Goal: Navigation & Orientation: Find specific page/section

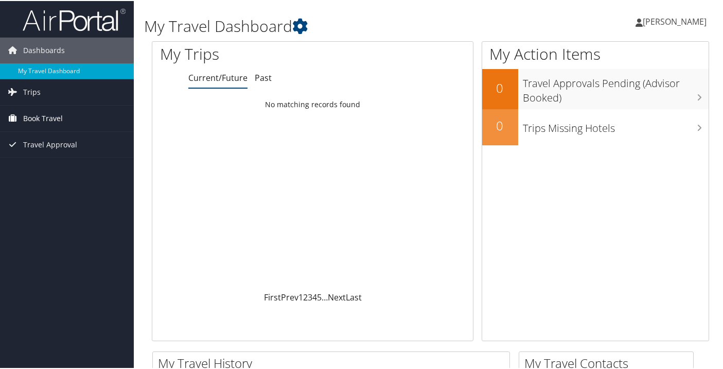
click at [77, 118] on link "Book Travel" at bounding box center [67, 118] width 134 height 26
click at [47, 87] on link "Trips" at bounding box center [67, 91] width 134 height 26
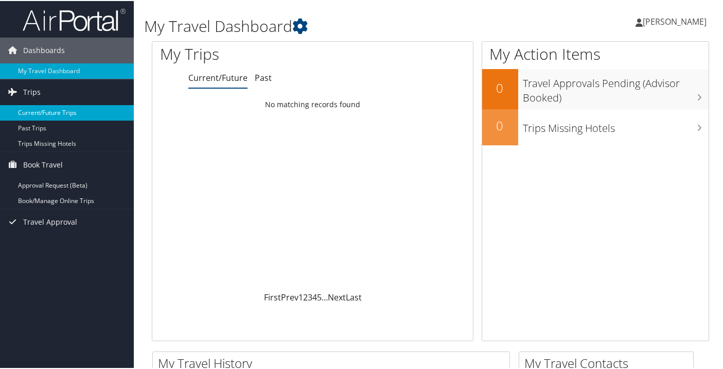
click at [68, 111] on link "Current/Future Trips" at bounding box center [67, 111] width 134 height 15
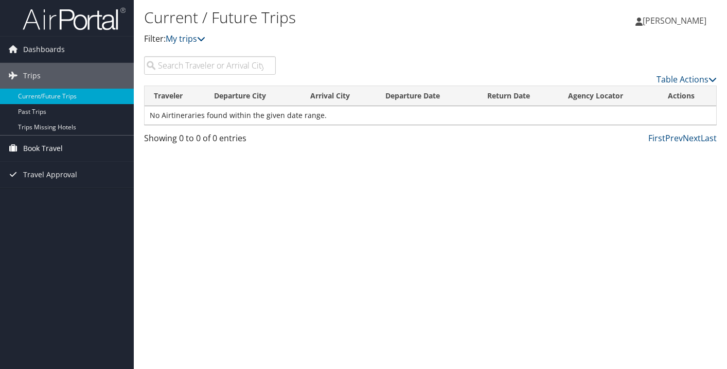
click at [111, 148] on link "Book Travel" at bounding box center [67, 148] width 134 height 26
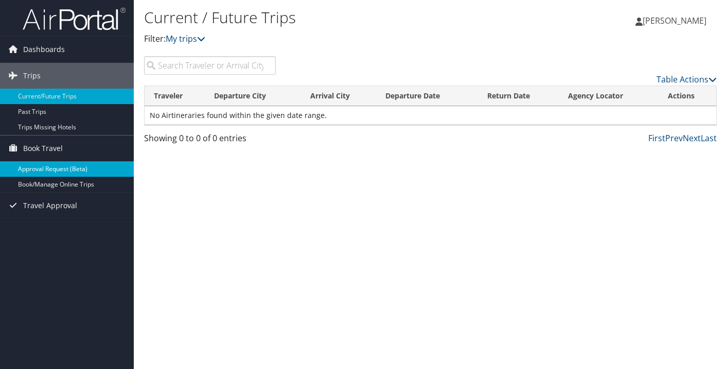
click at [85, 169] on link "Approval Request (Beta)" at bounding box center [67, 168] width 134 height 15
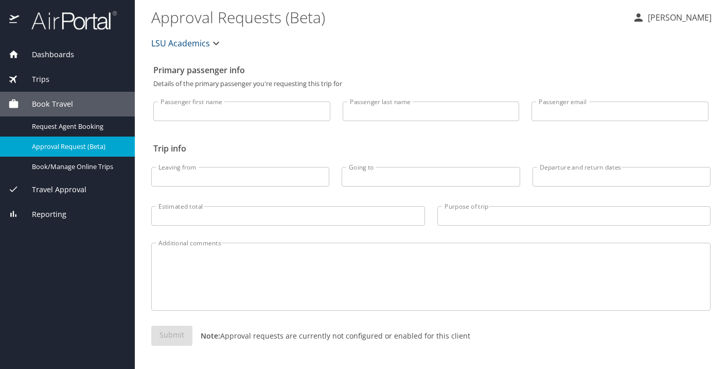
click at [62, 79] on div "Trips" at bounding box center [67, 79] width 118 height 11
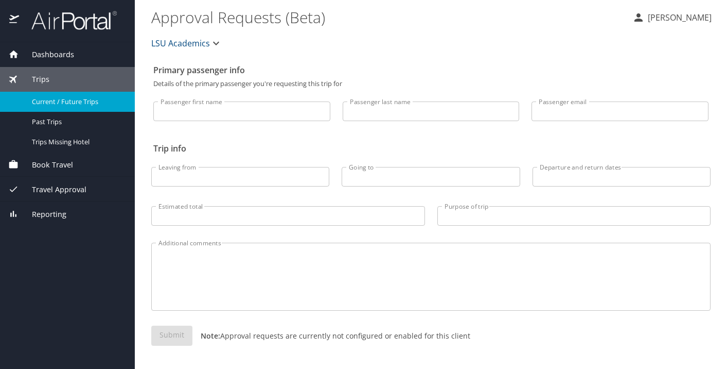
click at [91, 104] on span "Current / Future Trips" at bounding box center [77, 102] width 91 height 10
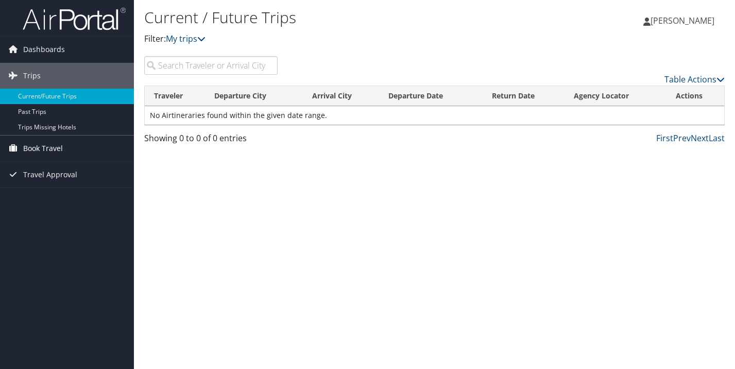
click at [49, 144] on span "Book Travel" at bounding box center [43, 148] width 40 height 26
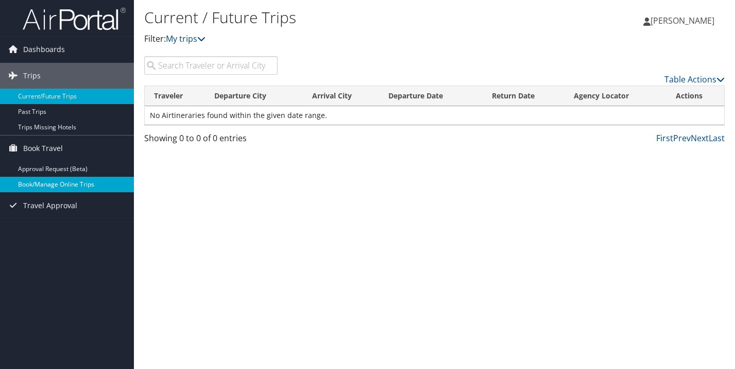
click at [96, 180] on link "Book/Manage Online Trips" at bounding box center [67, 184] width 134 height 15
